Goal: Task Accomplishment & Management: Manage account settings

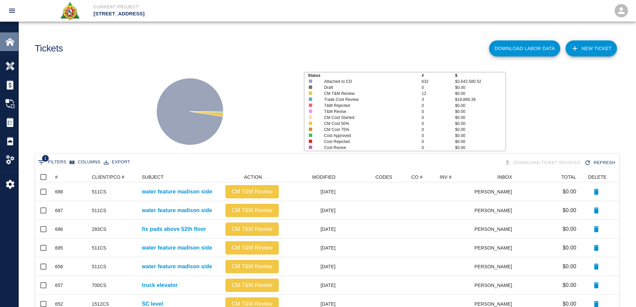
click at [13, 39] on img at bounding box center [9, 41] width 9 height 9
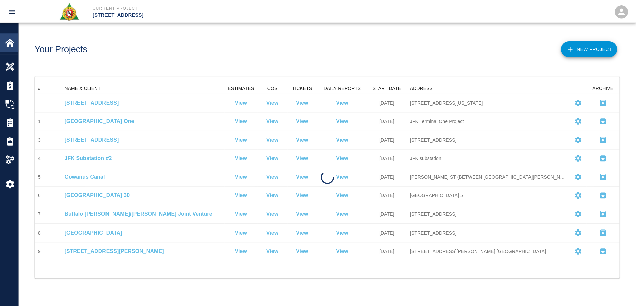
scroll to position [174, 584]
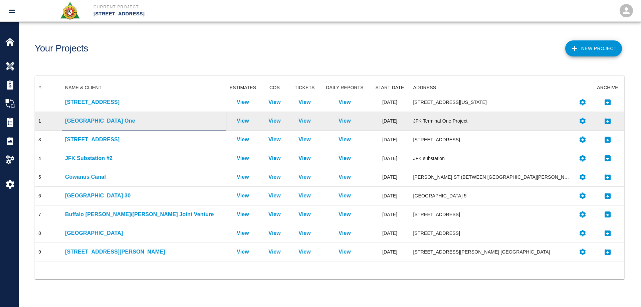
click at [100, 120] on p "[GEOGRAPHIC_DATA] One" at bounding box center [144, 121] width 158 height 8
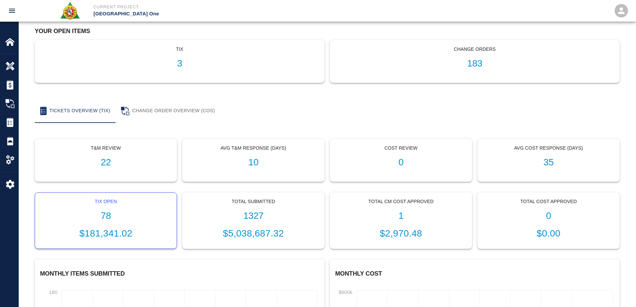
scroll to position [67, 0]
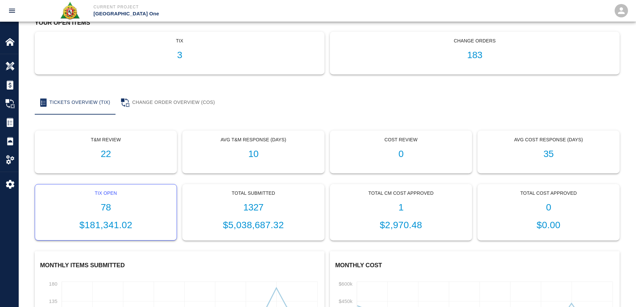
click at [102, 206] on h1 "78" at bounding box center [105, 207] width 131 height 11
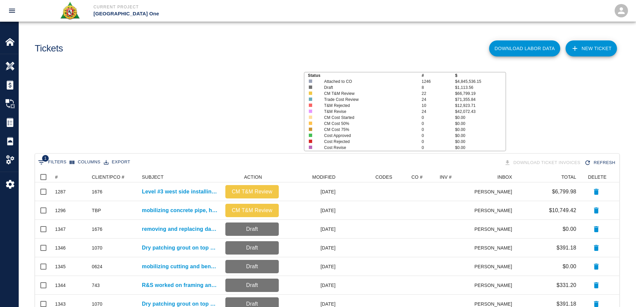
scroll to position [379, 579]
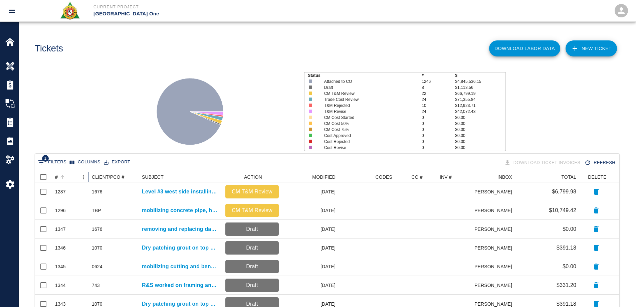
click at [56, 175] on div "#" at bounding box center [56, 177] width 3 height 11
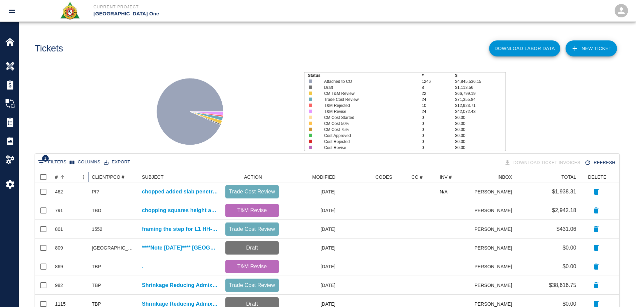
click at [56, 175] on div "#" at bounding box center [56, 177] width 3 height 11
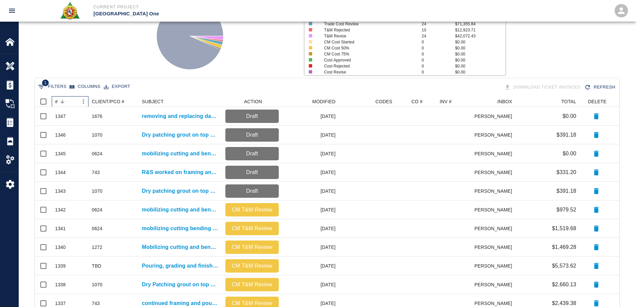
scroll to position [100, 0]
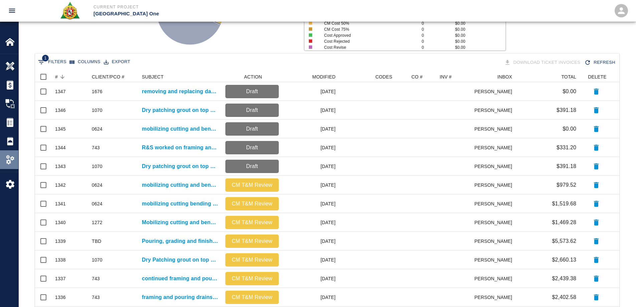
click at [11, 157] on img at bounding box center [9, 159] width 9 height 9
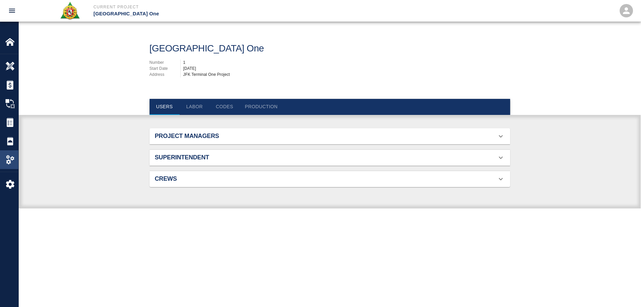
scroll to position [43, 345]
click at [196, 106] on button "Labor" at bounding box center [195, 107] width 30 height 16
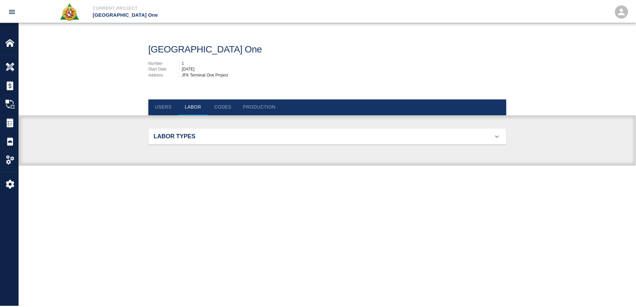
scroll to position [473, 345]
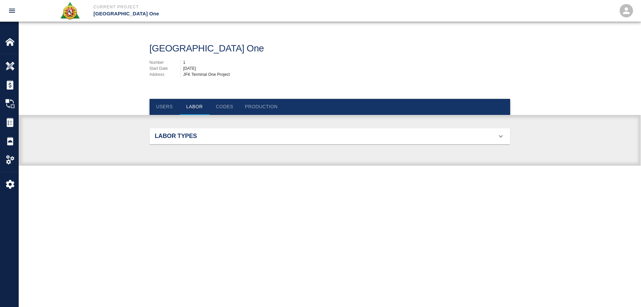
click at [208, 137] on h2 "Labor Types" at bounding box center [212, 135] width 114 height 7
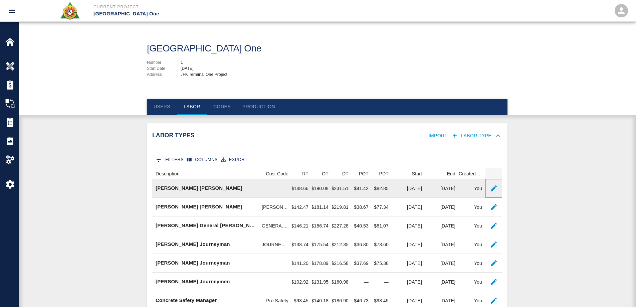
click at [499, 188] on button "button" at bounding box center [493, 188] width 13 height 13
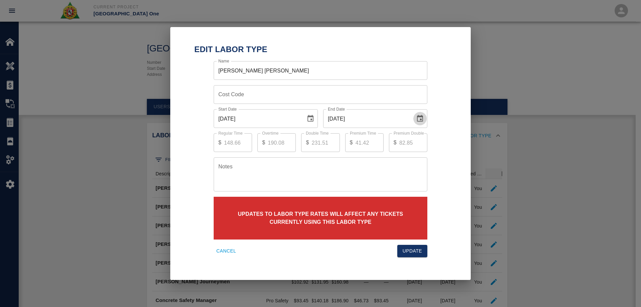
click at [418, 117] on icon "Choose date, selected date is Aug 31, 2025" at bounding box center [420, 118] width 6 height 7
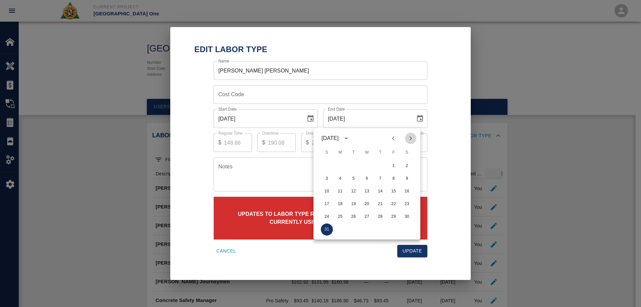
click at [412, 136] on icon "Next month" at bounding box center [410, 138] width 8 height 8
click at [355, 215] on button "30" at bounding box center [353, 217] width 12 height 12
type input "[DATE]"
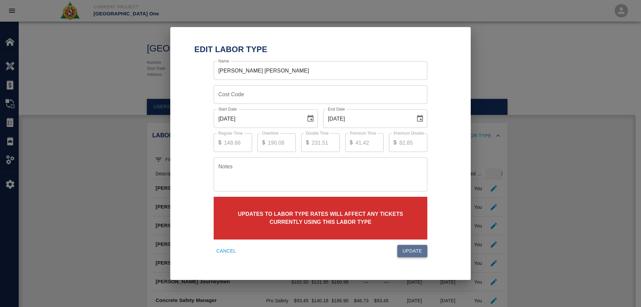
click at [417, 248] on button "Update" at bounding box center [412, 251] width 30 height 12
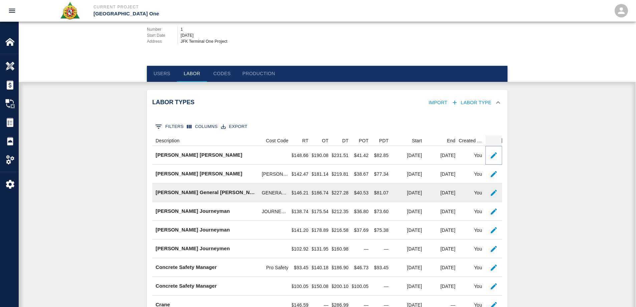
scroll to position [33, 0]
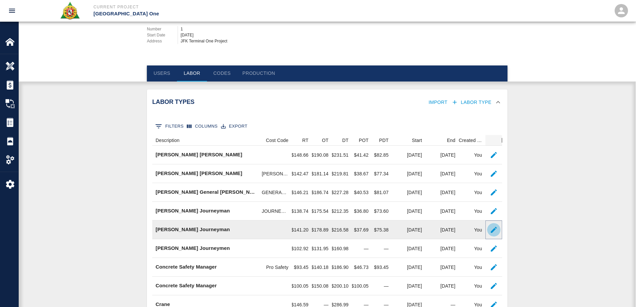
click at [497, 229] on icon "button" at bounding box center [493, 230] width 8 height 8
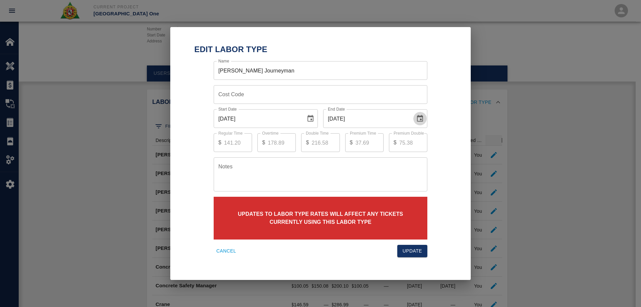
click at [417, 120] on icon "Choose date, selected date is Aug 31, 2025" at bounding box center [420, 118] width 6 height 7
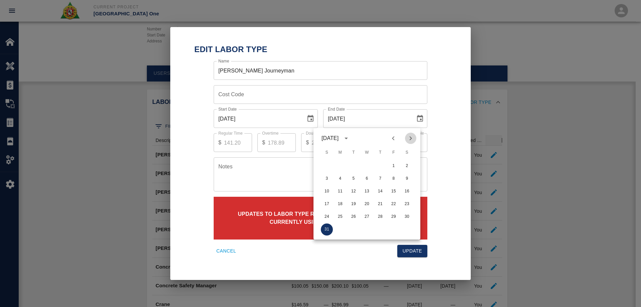
click at [409, 138] on icon "Next month" at bounding box center [410, 138] width 8 height 8
click at [355, 213] on button "30" at bounding box center [353, 217] width 12 height 12
type input "[DATE]"
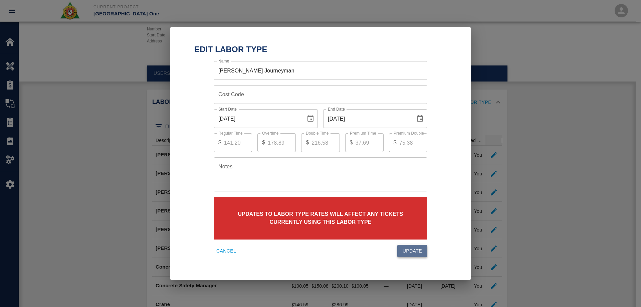
click at [406, 251] on button "Update" at bounding box center [412, 251] width 30 height 12
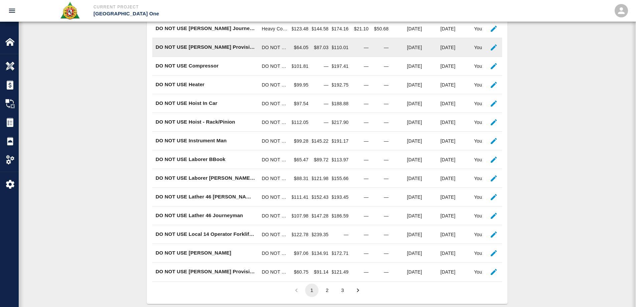
scroll to position [367, 0]
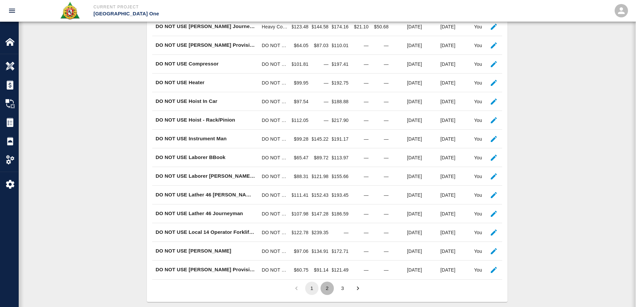
click at [329, 286] on button "2" at bounding box center [326, 287] width 13 height 13
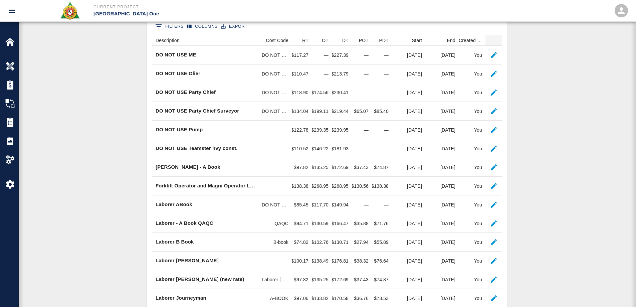
scroll to position [133, 0]
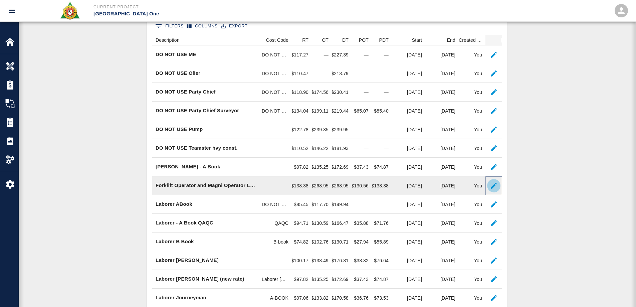
click at [494, 189] on icon "button" at bounding box center [493, 186] width 8 height 8
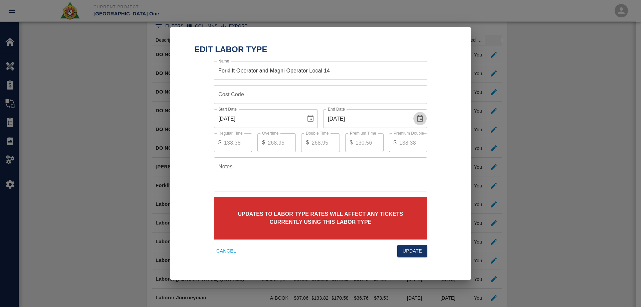
click at [421, 118] on icon "Choose date, selected date is Aug 31, 2025" at bounding box center [420, 118] width 8 height 8
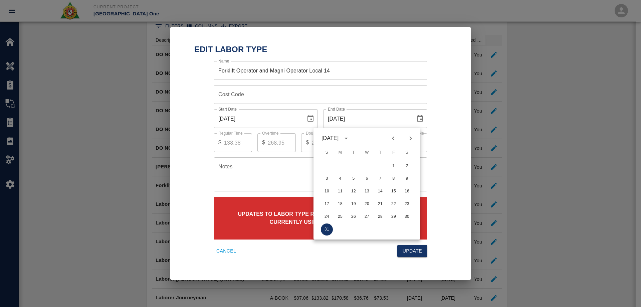
click at [412, 139] on icon "Next month" at bounding box center [410, 138] width 8 height 8
click at [355, 214] on button "30" at bounding box center [353, 217] width 12 height 12
type input "[DATE]"
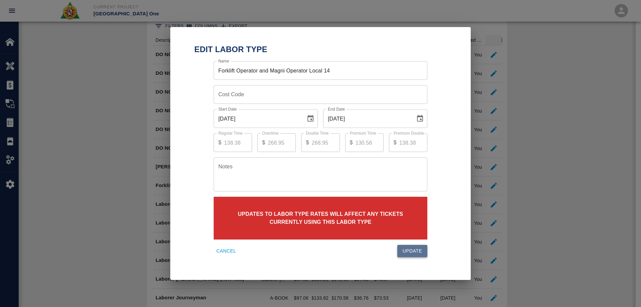
click at [409, 247] on button "Update" at bounding box center [412, 251] width 30 height 12
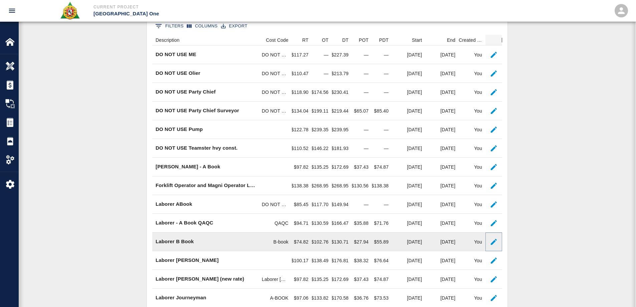
click at [491, 240] on icon "button" at bounding box center [493, 242] width 8 height 8
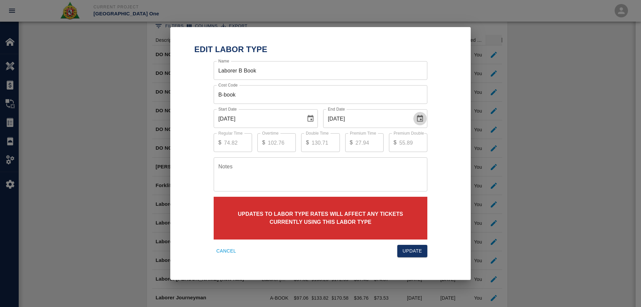
click at [420, 118] on icon "Choose date, selected date is Aug 31, 2025" at bounding box center [420, 118] width 8 height 8
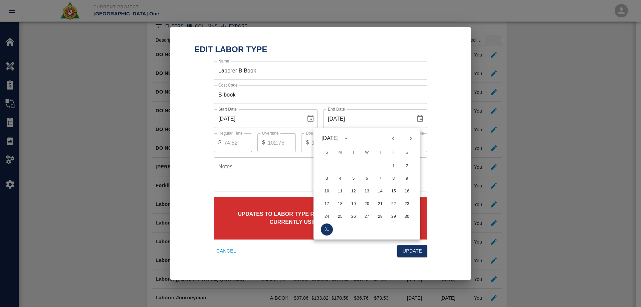
click at [412, 134] on button "Next month" at bounding box center [410, 137] width 11 height 11
drag, startPoint x: 353, startPoint y: 213, endPoint x: 362, endPoint y: 222, distance: 12.8
click at [354, 216] on button "30" at bounding box center [353, 217] width 12 height 12
type input "[DATE]"
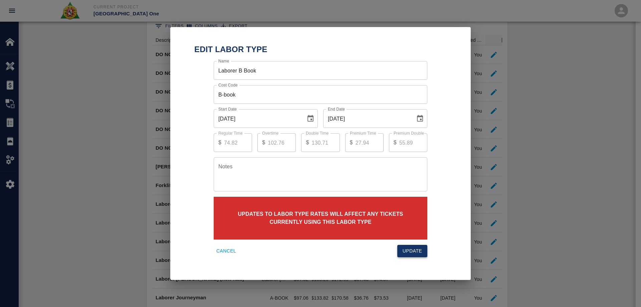
drag, startPoint x: 417, startPoint y: 260, endPoint x: 417, endPoint y: 256, distance: 4.1
click at [417, 259] on div "Name Laborer B Book Name Cost Code B-book Cost Code Start Date [DATE] Start Dat…" at bounding box center [320, 160] width 268 height 205
click at [418, 251] on button "Update" at bounding box center [412, 251] width 30 height 12
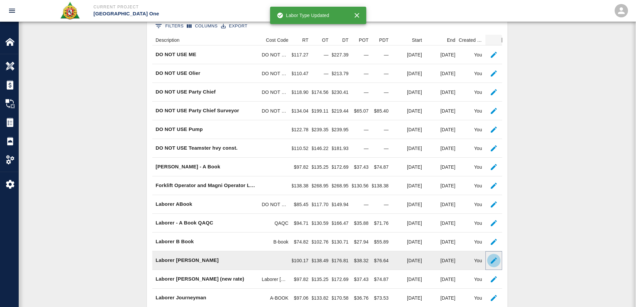
click at [491, 260] on icon "button" at bounding box center [493, 260] width 8 height 8
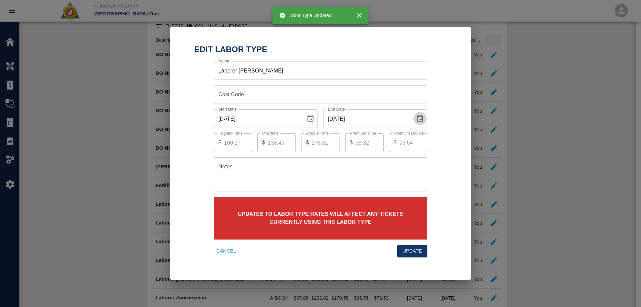
click at [417, 118] on icon "Choose date, selected date is Aug 31, 2025" at bounding box center [420, 118] width 8 height 8
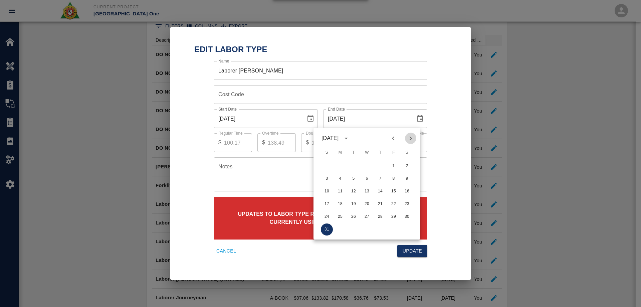
click at [413, 139] on icon "Next month" at bounding box center [410, 138] width 8 height 8
drag, startPoint x: 351, startPoint y: 216, endPoint x: 403, endPoint y: 224, distance: 52.8
click at [355, 216] on button "30" at bounding box center [353, 217] width 12 height 12
type input "[DATE]"
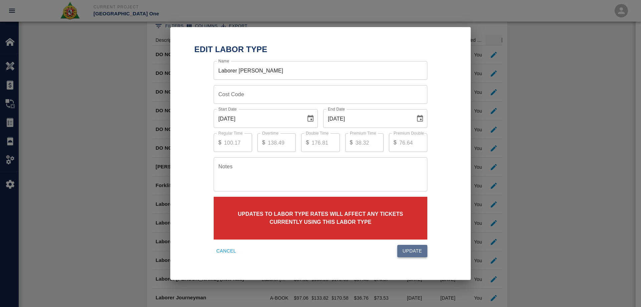
click at [426, 249] on button "Update" at bounding box center [412, 251] width 30 height 12
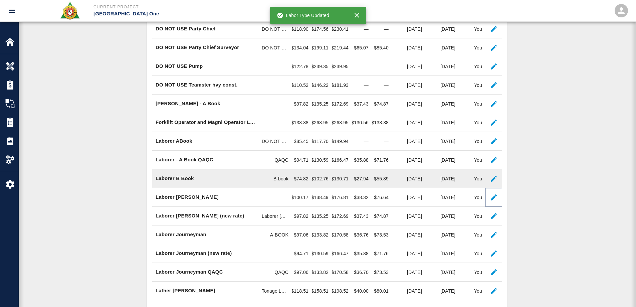
scroll to position [200, 0]
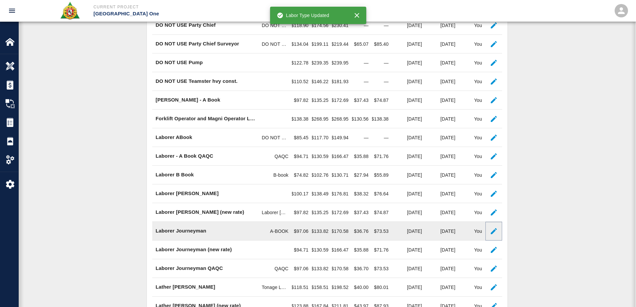
click at [490, 229] on icon "button" at bounding box center [493, 231] width 8 height 8
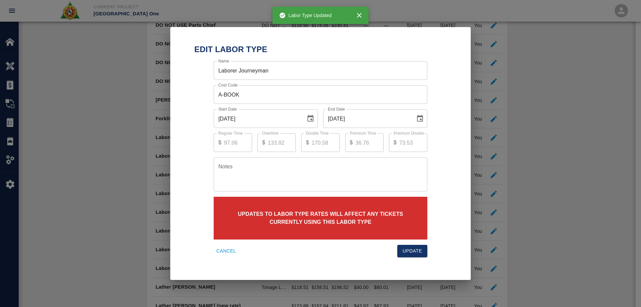
click at [418, 116] on icon "Choose date, selected date is Aug 31, 2025" at bounding box center [420, 118] width 6 height 7
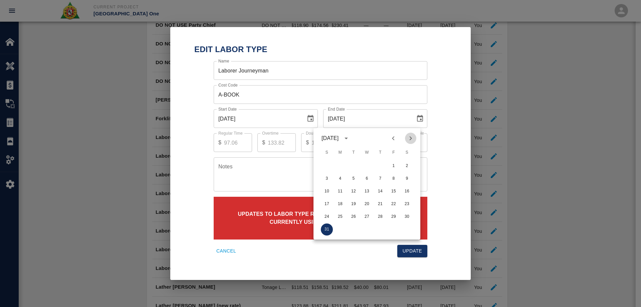
click at [414, 137] on icon "Next month" at bounding box center [410, 138] width 8 height 8
drag, startPoint x: 354, startPoint y: 217, endPoint x: 366, endPoint y: 224, distance: 14.7
click at [356, 219] on button "30" at bounding box center [353, 217] width 12 height 12
type input "[DATE]"
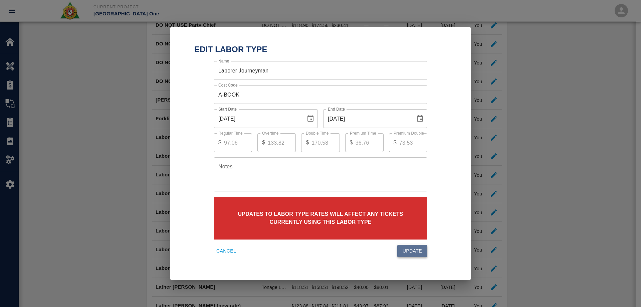
click at [424, 254] on button "Update" at bounding box center [412, 251] width 30 height 12
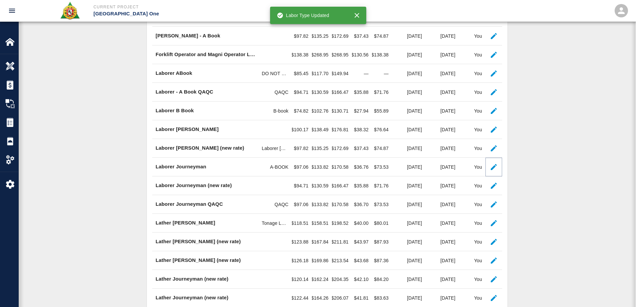
scroll to position [267, 0]
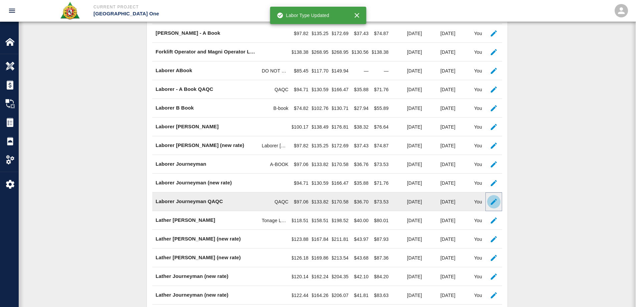
click at [493, 202] on icon "button" at bounding box center [493, 202] width 6 height 6
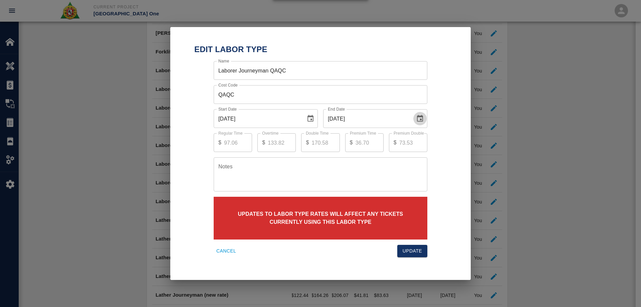
click at [423, 117] on icon "Choose date, selected date is Aug 31, 2025" at bounding box center [420, 118] width 6 height 7
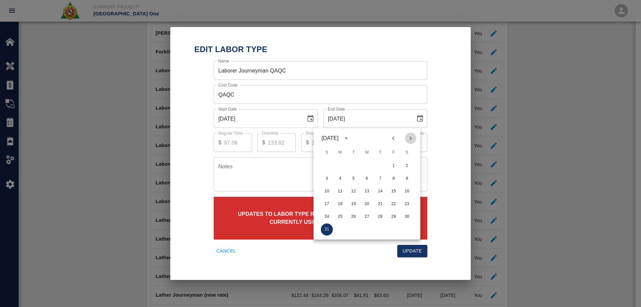
click at [408, 138] on icon "Next month" at bounding box center [410, 138] width 8 height 8
drag, startPoint x: 352, startPoint y: 215, endPoint x: 365, endPoint y: 218, distance: 13.1
click at [353, 216] on button "30" at bounding box center [353, 217] width 12 height 12
type input "[DATE]"
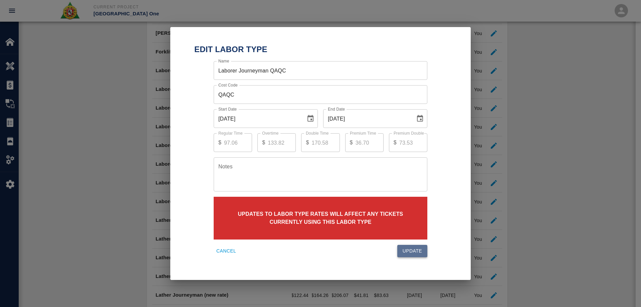
click at [406, 248] on button "Update" at bounding box center [412, 251] width 30 height 12
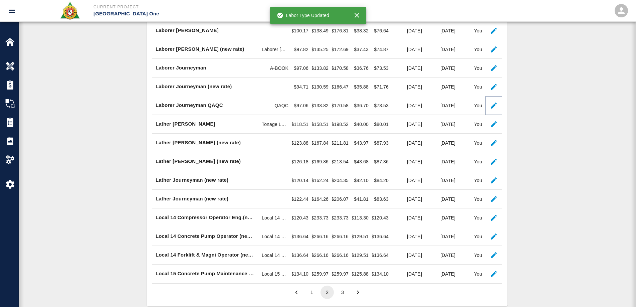
scroll to position [367, 0]
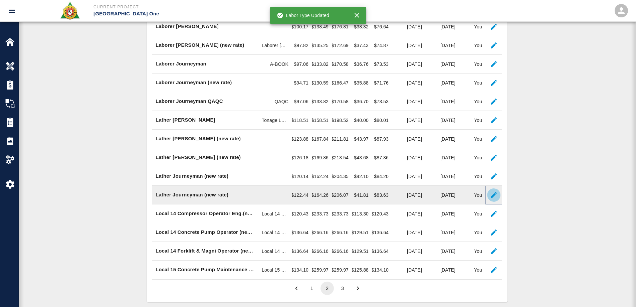
click at [493, 195] on icon "button" at bounding box center [493, 195] width 6 height 6
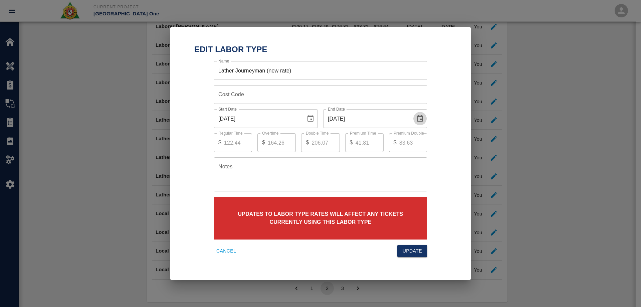
click at [418, 119] on icon "Choose date, selected date is Aug 31, 2025" at bounding box center [420, 118] width 8 height 8
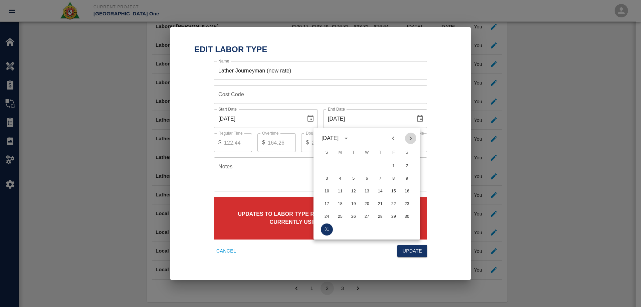
click at [407, 136] on icon "Next month" at bounding box center [410, 138] width 8 height 8
click at [353, 218] on button "30" at bounding box center [353, 217] width 12 height 12
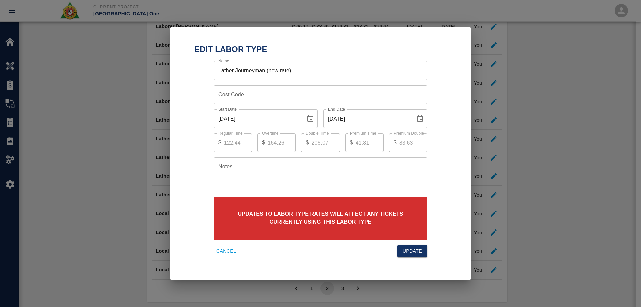
type input "[DATE]"
click at [411, 249] on button "Update" at bounding box center [412, 251] width 30 height 12
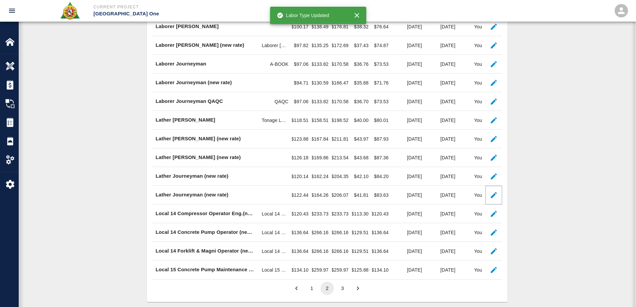
scroll to position [378, 0]
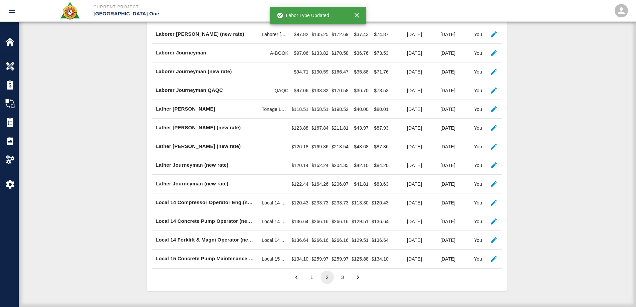
click at [342, 276] on button "3" at bounding box center [342, 276] width 13 height 13
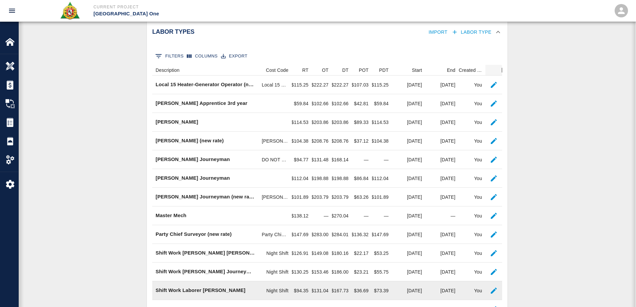
scroll to position [14, 0]
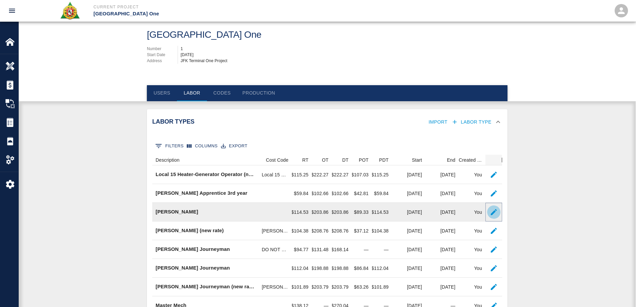
click at [490, 212] on icon "button" at bounding box center [493, 212] width 8 height 8
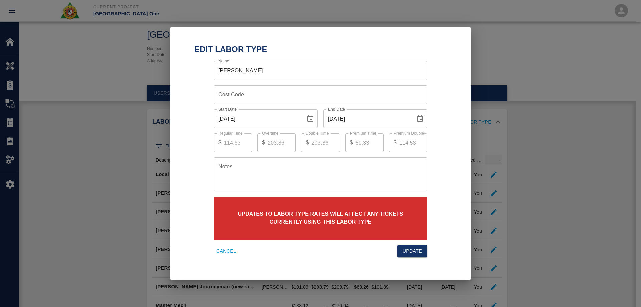
click at [421, 121] on icon "Choose date, selected date is Aug 31, 2025" at bounding box center [420, 118] width 6 height 7
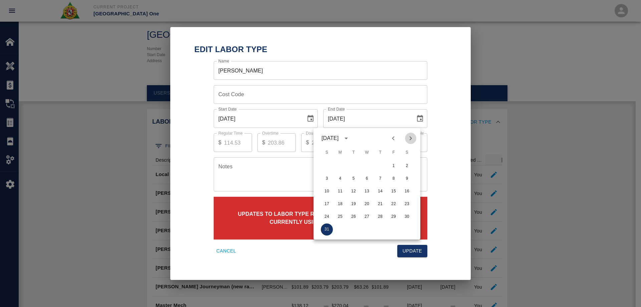
click at [411, 136] on icon "Next month" at bounding box center [410, 138] width 8 height 8
click at [354, 218] on button "30" at bounding box center [353, 217] width 12 height 12
type input "[DATE]"
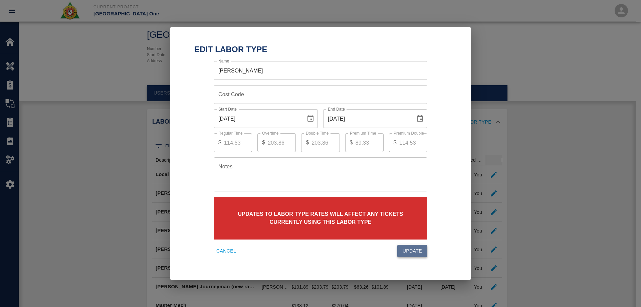
click at [419, 250] on button "Update" at bounding box center [412, 251] width 30 height 12
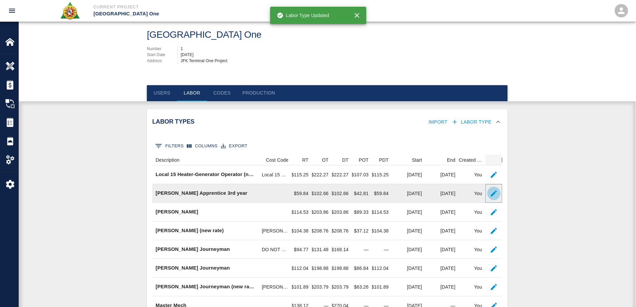
click at [493, 193] on icon "button" at bounding box center [493, 193] width 6 height 6
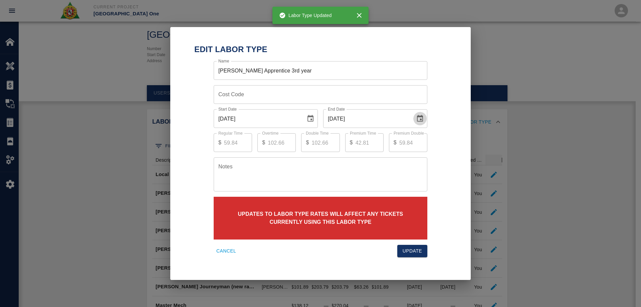
click at [421, 115] on icon "Choose date, selected date is Aug 31, 2025" at bounding box center [420, 118] width 8 height 8
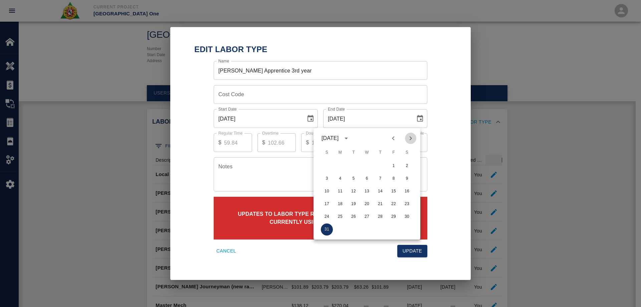
click at [411, 137] on icon "Next month" at bounding box center [410, 138] width 8 height 8
drag, startPoint x: 355, startPoint y: 215, endPoint x: 388, endPoint y: 232, distance: 37.0
click at [355, 215] on button "30" at bounding box center [353, 217] width 12 height 12
type input "[DATE]"
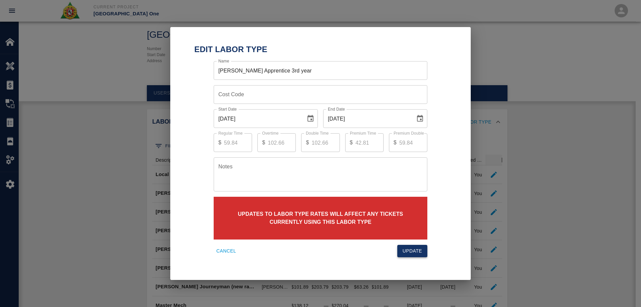
click at [410, 252] on button "Update" at bounding box center [412, 251] width 30 height 12
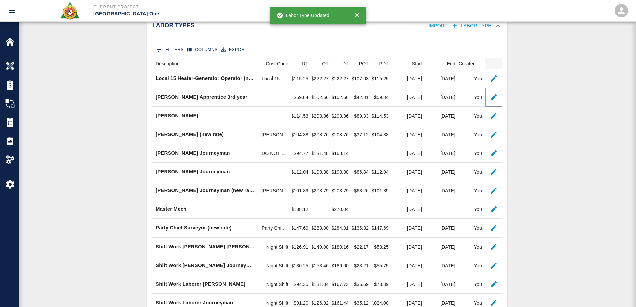
scroll to position [147, 0]
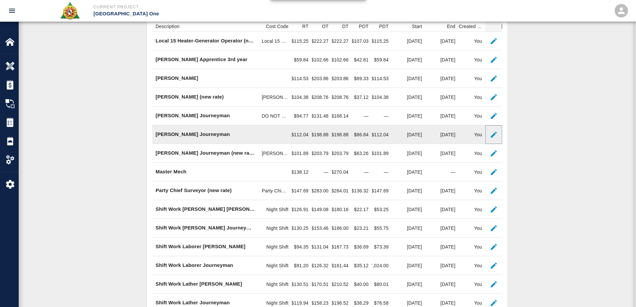
click at [492, 133] on icon "button" at bounding box center [493, 134] width 8 height 8
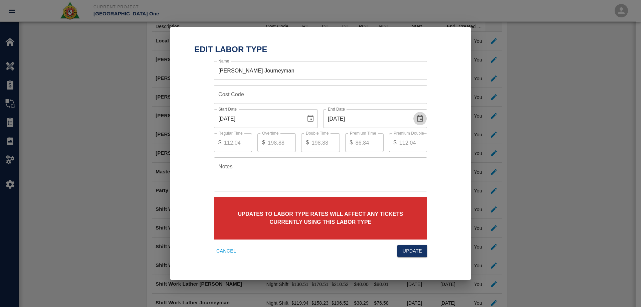
click at [418, 116] on icon "Choose date, selected date is Aug 31, 2025" at bounding box center [420, 118] width 6 height 7
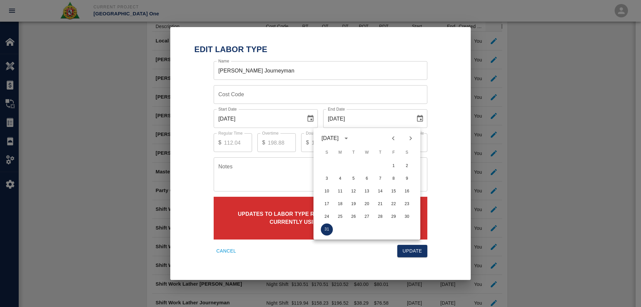
drag, startPoint x: 410, startPoint y: 136, endPoint x: 404, endPoint y: 143, distance: 9.4
click at [410, 137] on icon "Next month" at bounding box center [410, 138] width 8 height 8
click at [355, 215] on button "30" at bounding box center [353, 217] width 12 height 12
type input "[DATE]"
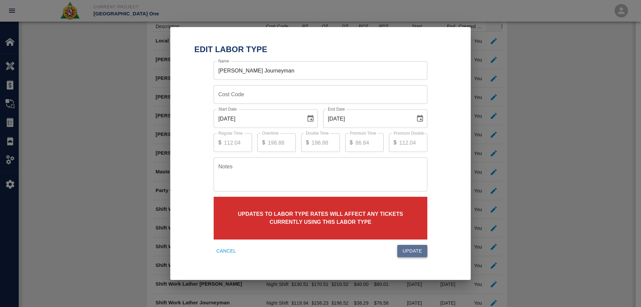
click at [415, 245] on button "Update" at bounding box center [412, 251] width 30 height 12
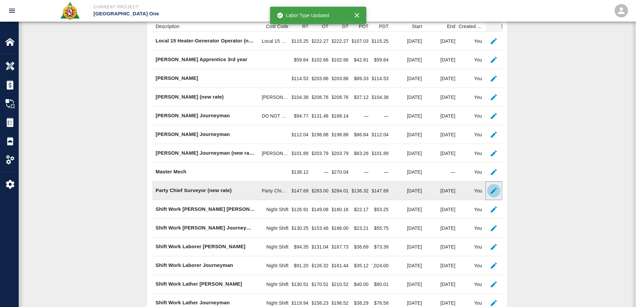
click at [494, 190] on icon "button" at bounding box center [493, 191] width 6 height 6
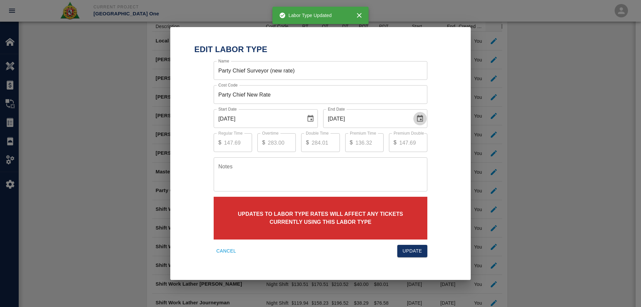
click at [421, 120] on icon "Choose date, selected date is Aug 31, 2025" at bounding box center [420, 118] width 6 height 7
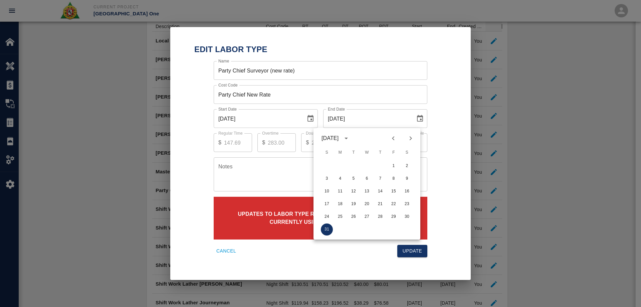
click at [409, 137] on icon "Next month" at bounding box center [410, 138] width 8 height 8
drag, startPoint x: 354, startPoint y: 215, endPoint x: 382, endPoint y: 235, distance: 33.8
click at [355, 218] on button "30" at bounding box center [353, 217] width 12 height 12
type input "[DATE]"
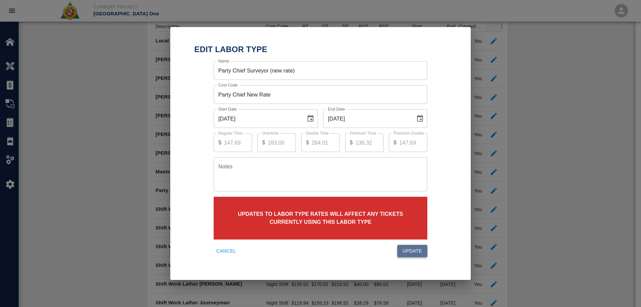
click at [413, 251] on button "Update" at bounding box center [412, 251] width 30 height 12
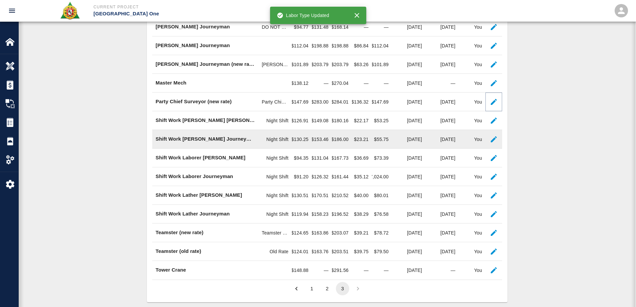
scroll to position [247, 0]
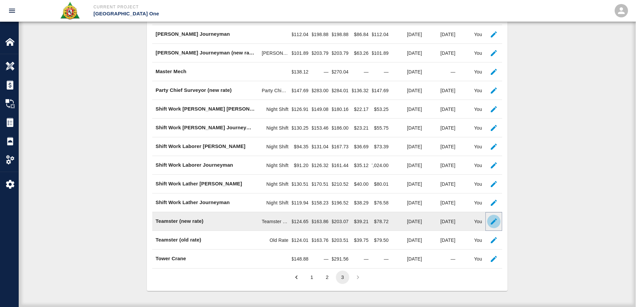
click at [494, 221] on icon "button" at bounding box center [493, 221] width 6 height 6
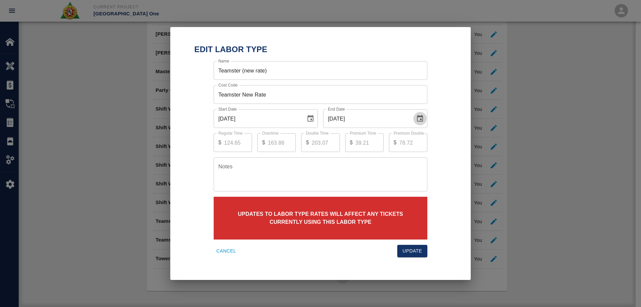
click at [417, 118] on icon "Choose date, selected date is Aug 31, 2025" at bounding box center [420, 118] width 6 height 7
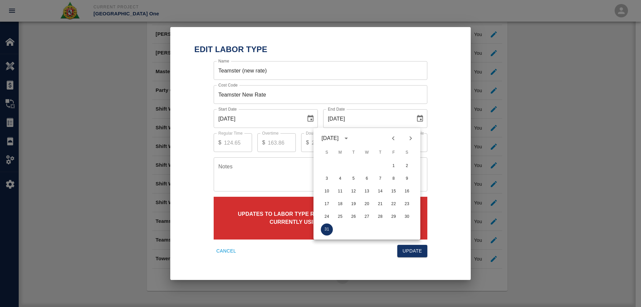
click at [409, 142] on button "Next month" at bounding box center [410, 137] width 11 height 11
click at [351, 216] on button "30" at bounding box center [353, 217] width 12 height 12
type input "[DATE]"
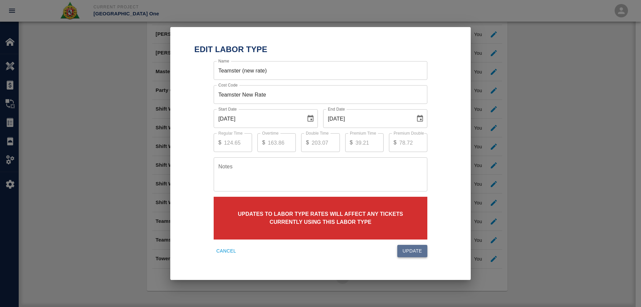
click at [412, 248] on button "Update" at bounding box center [412, 251] width 30 height 12
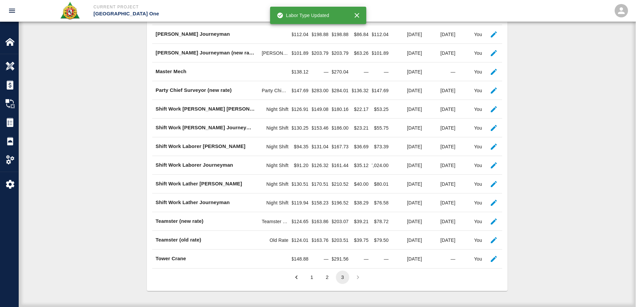
click at [358, 277] on li "pagination navigation" at bounding box center [357, 276] width 15 height 13
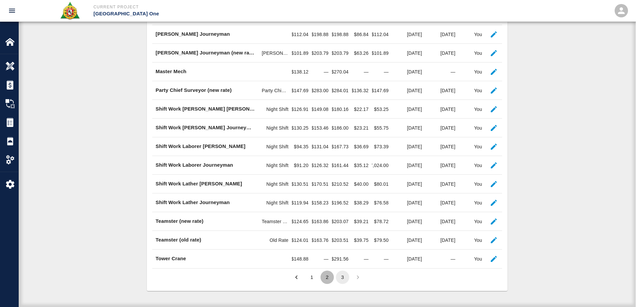
click at [328, 274] on button "2" at bounding box center [326, 276] width 13 height 13
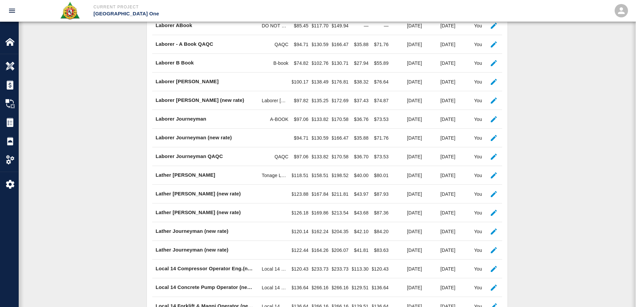
scroll to position [311, 0]
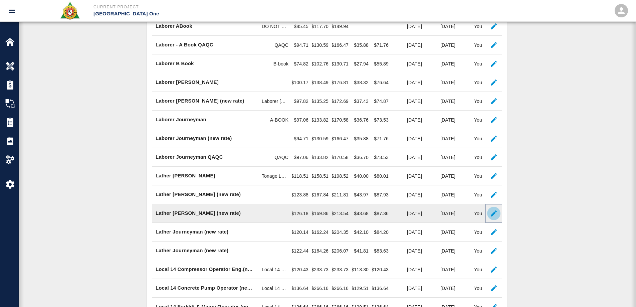
click at [491, 213] on icon "button" at bounding box center [493, 213] width 8 height 8
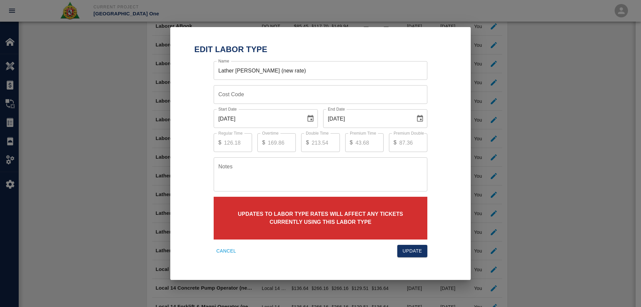
click at [421, 119] on icon "Choose date, selected date is Aug 31, 2025" at bounding box center [420, 118] width 6 height 7
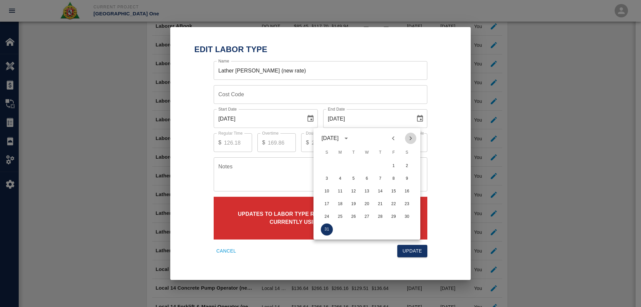
click at [411, 139] on icon "Next month" at bounding box center [410, 138] width 8 height 8
click at [353, 213] on button "30" at bounding box center [353, 217] width 12 height 12
type input "[DATE]"
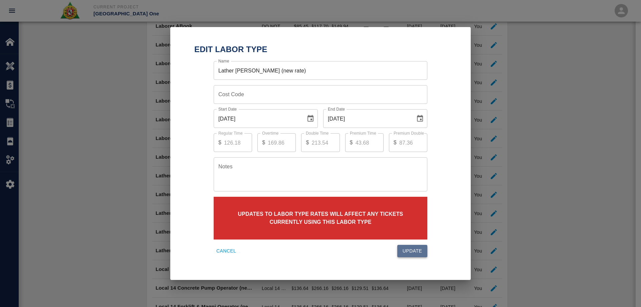
click at [417, 252] on button "Update" at bounding box center [412, 251] width 30 height 12
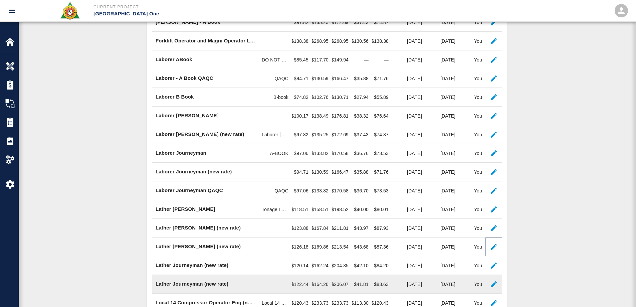
scroll to position [378, 0]
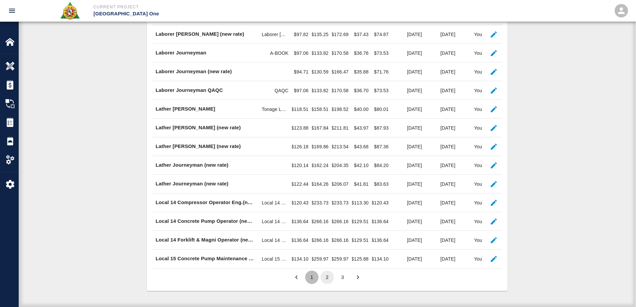
click at [307, 280] on button "1" at bounding box center [311, 276] width 13 height 13
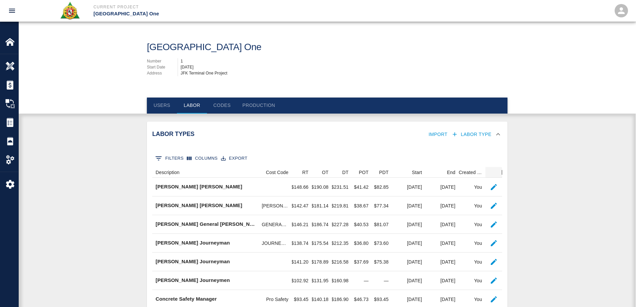
scroll to position [0, 0]
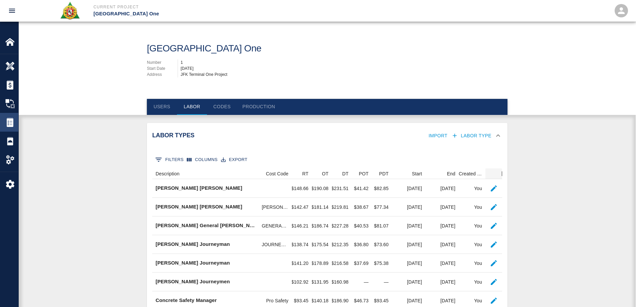
click at [12, 117] on div "Tickets" at bounding box center [9, 122] width 18 height 19
